Goal: Entertainment & Leisure: Consume media (video, audio)

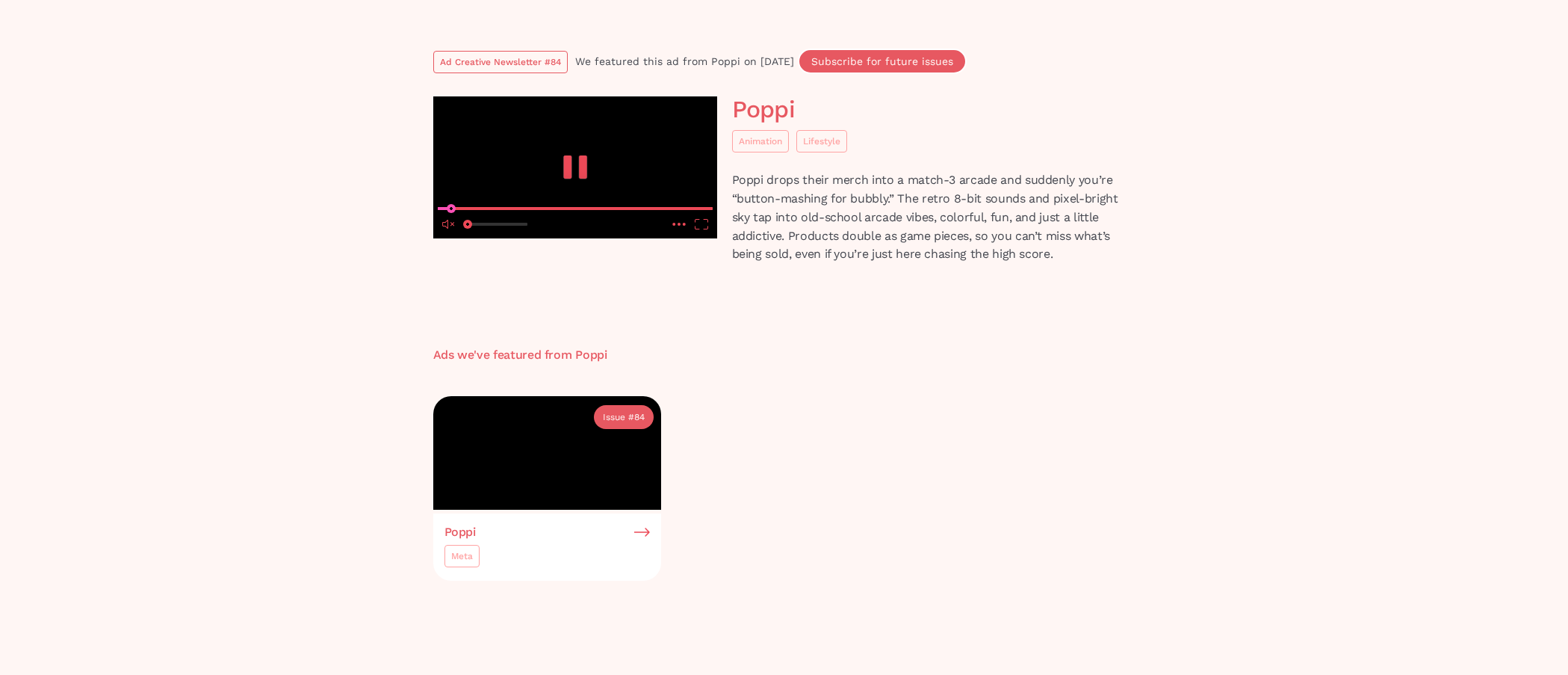
scroll to position [112, 0]
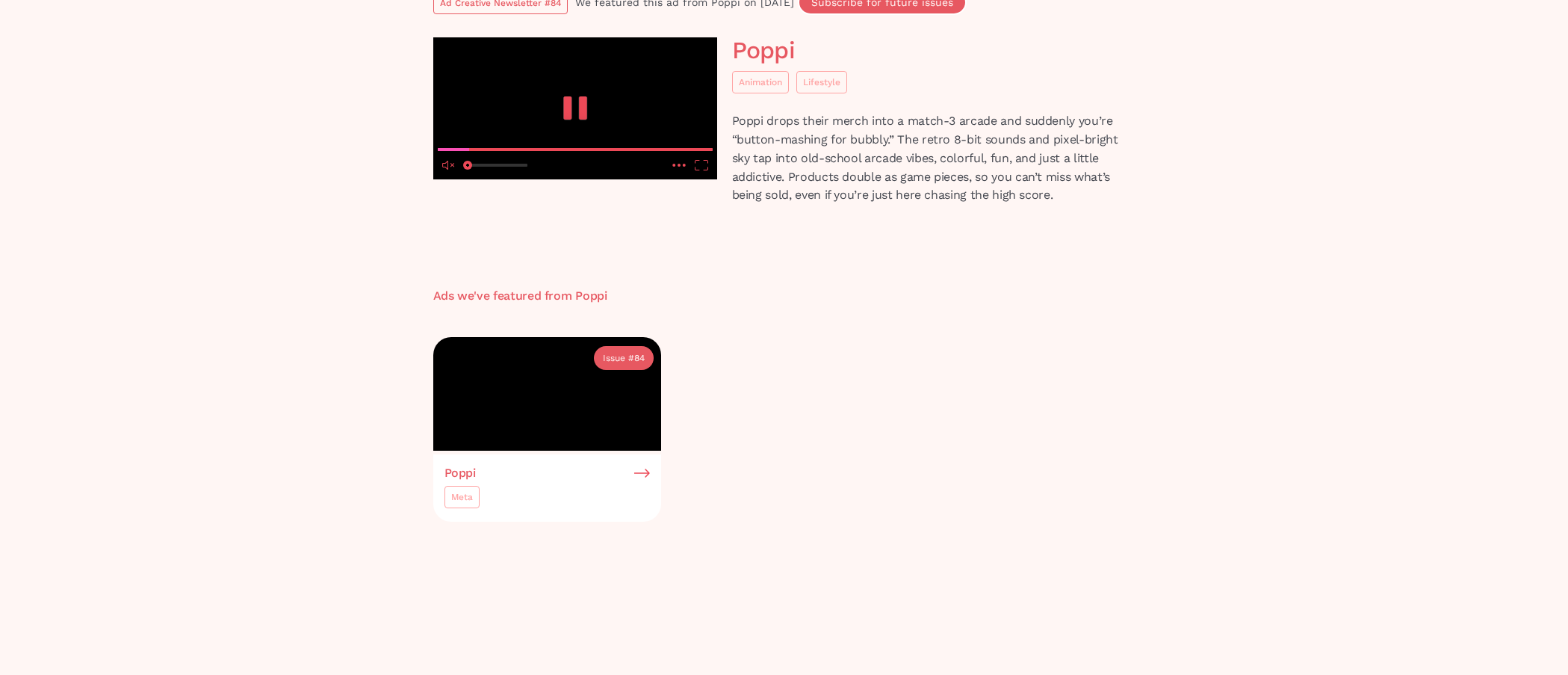
click at [468, 180] on input "volume" at bounding box center [497, 167] width 60 height 24
click at [498, 180] on input "volume" at bounding box center [497, 167] width 60 height 24
drag, startPoint x: 493, startPoint y: 525, endPoint x: 475, endPoint y: 529, distance: 18.4
click at [475, 180] on input "volume" at bounding box center [497, 167] width 60 height 24
drag, startPoint x: 475, startPoint y: 528, endPoint x: 413, endPoint y: 525, distance: 62.1
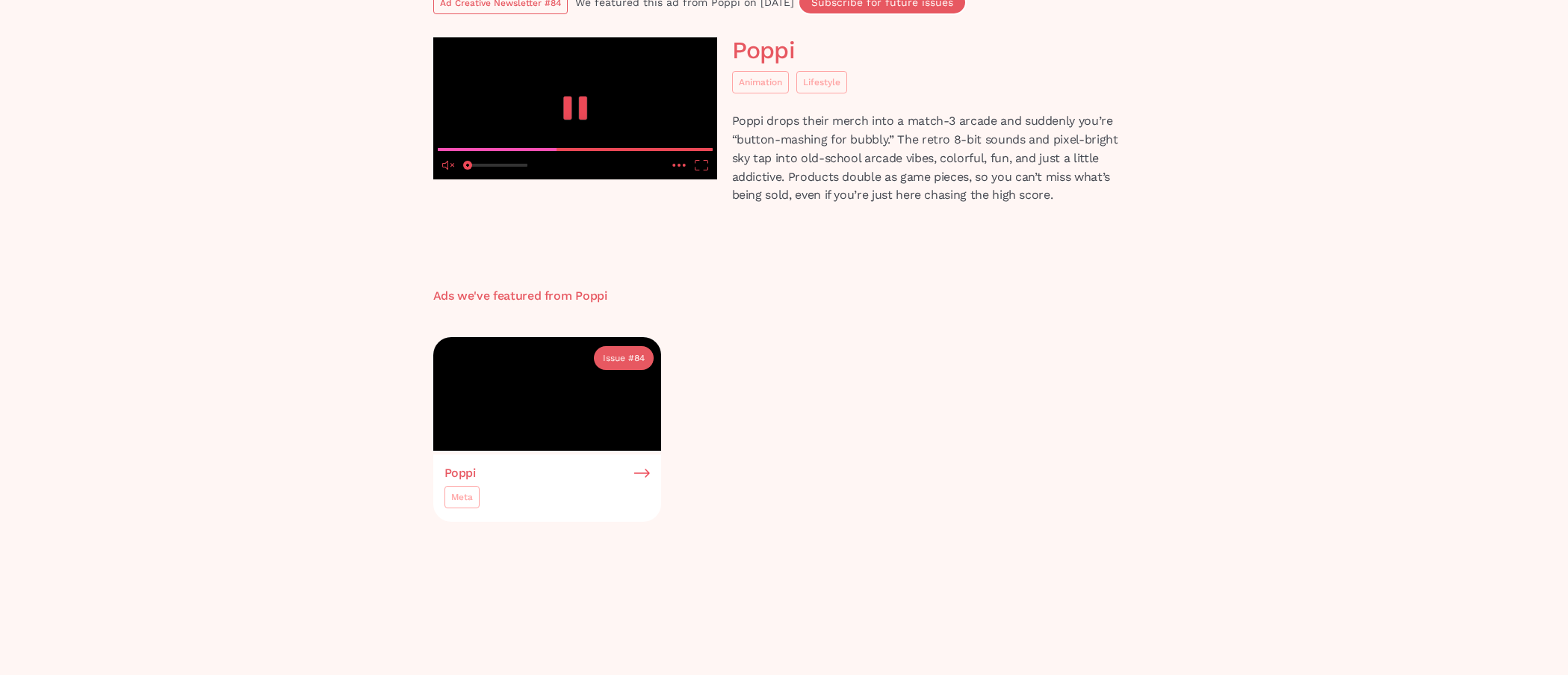
type input "0"
click at [468, 180] on input "volume" at bounding box center [497, 167] width 60 height 24
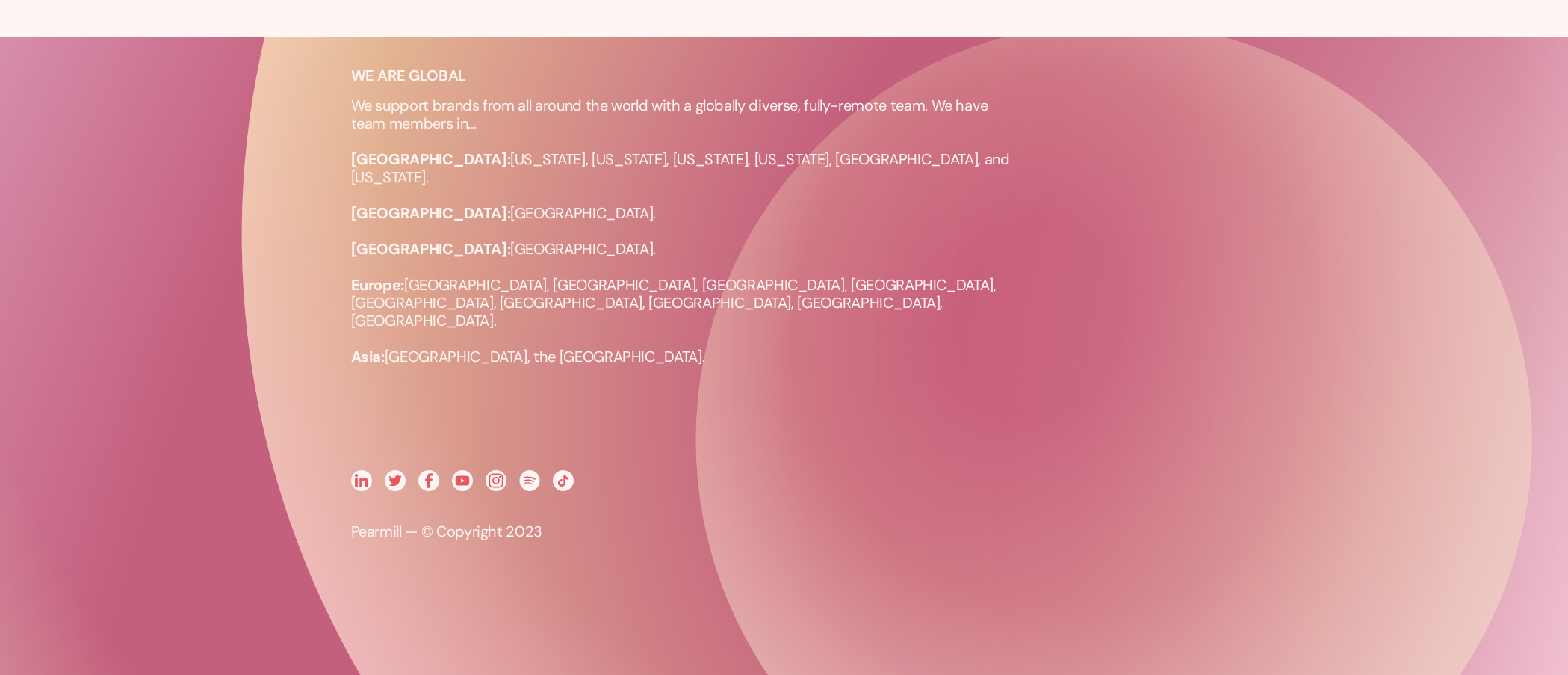
scroll to position [637, 0]
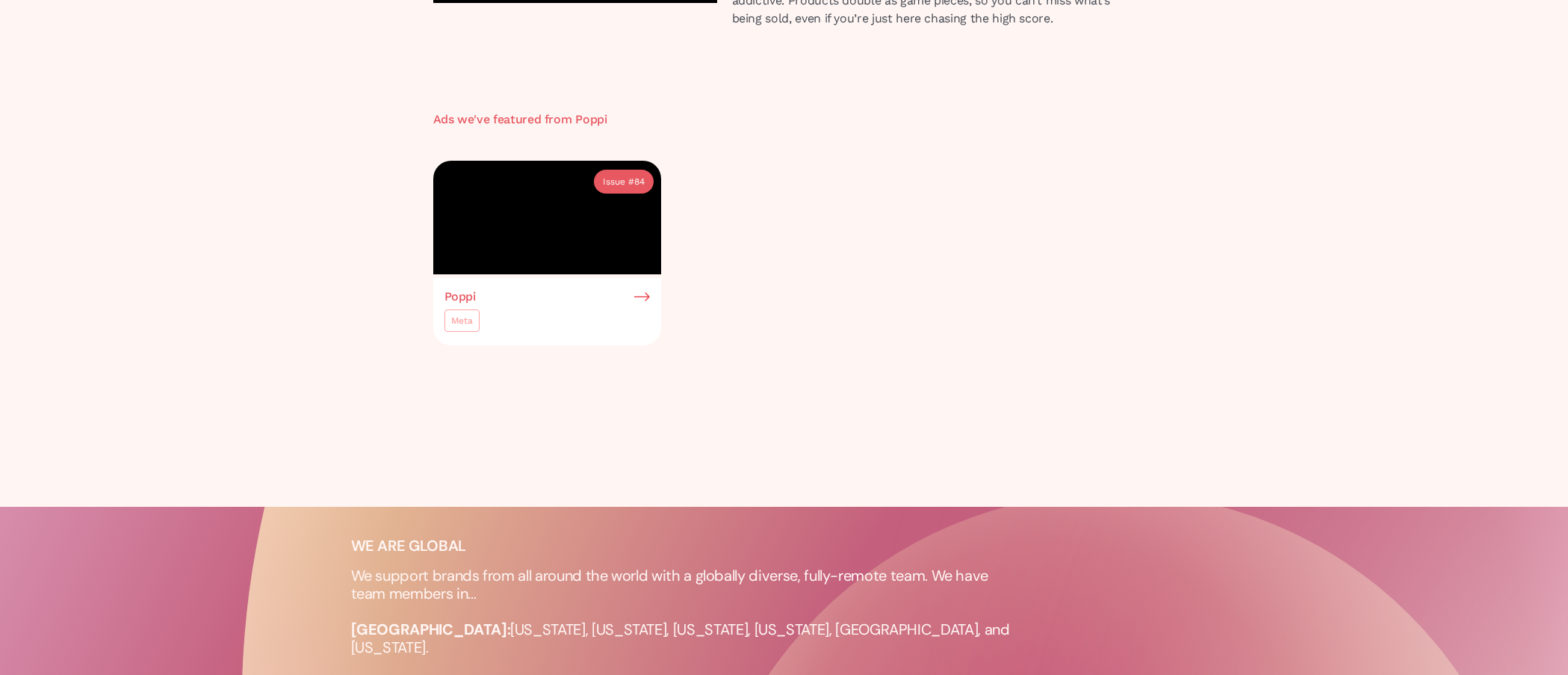
scroll to position [335, 0]
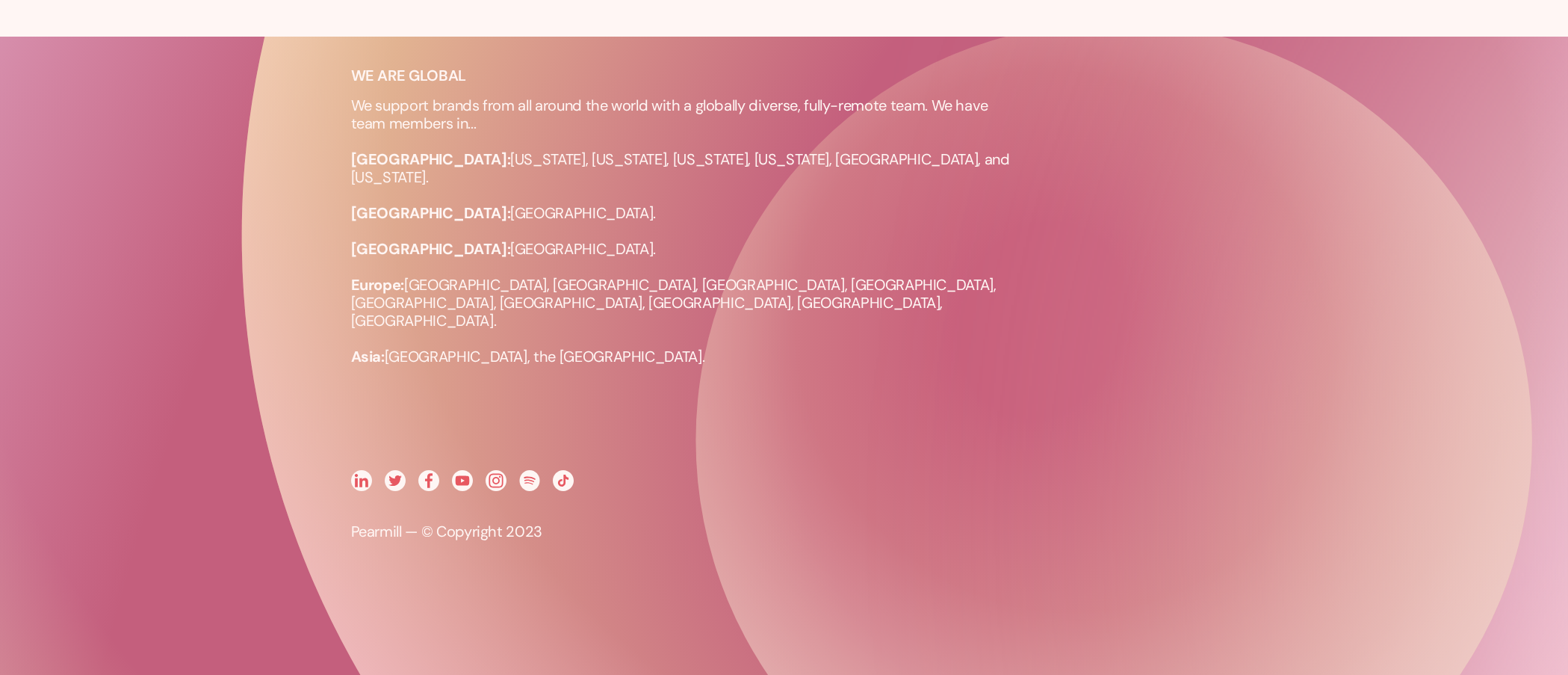
scroll to position [834, 0]
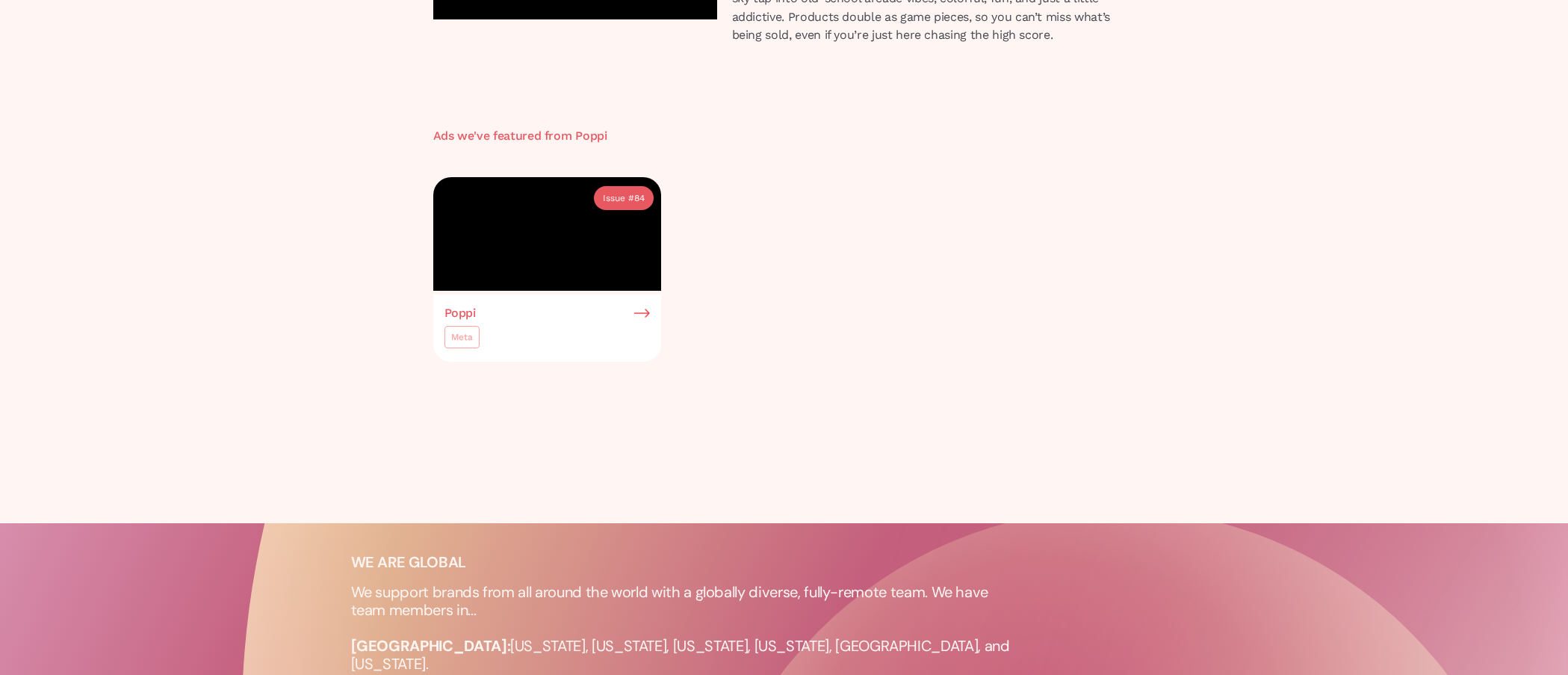
scroll to position [284, 0]
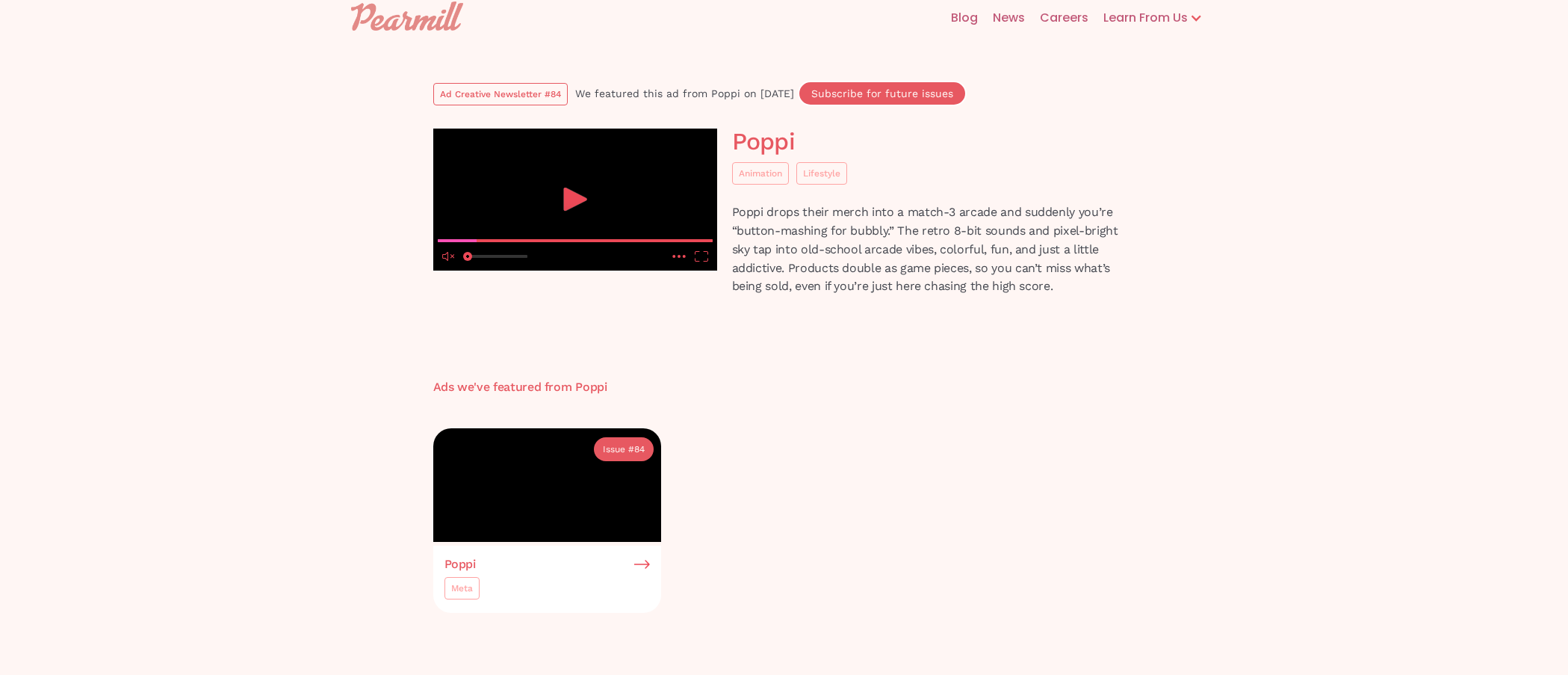
scroll to position [0, 0]
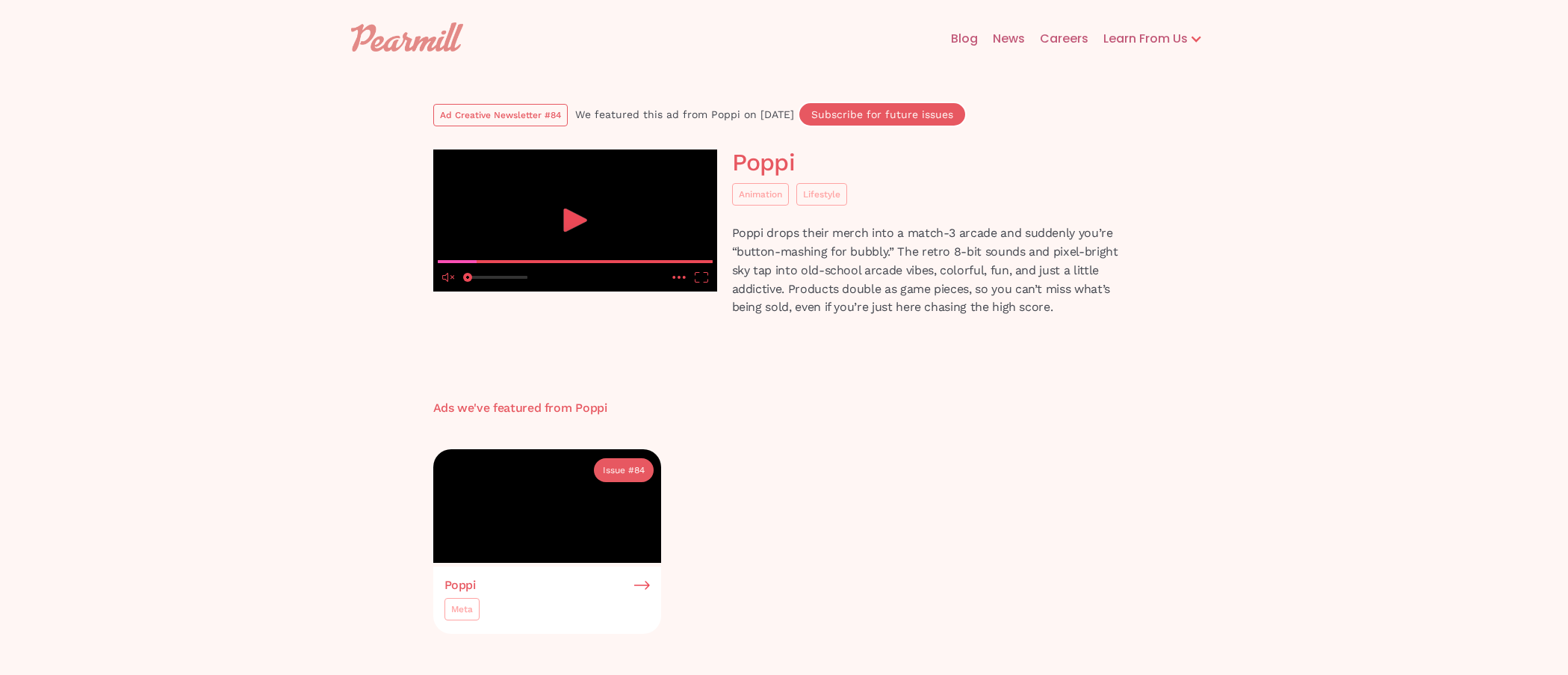
click at [560, 232] on icon "play" at bounding box center [575, 220] width 30 height 23
